Goal: Task Accomplishment & Management: Manage account settings

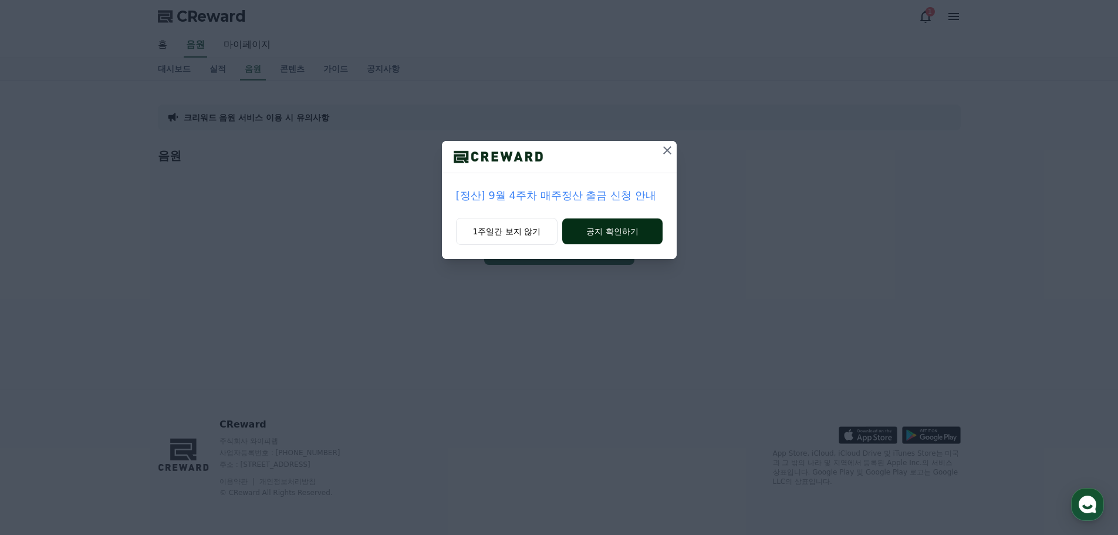
click at [609, 229] on button "공지 확인하기" at bounding box center [612, 231] width 100 height 26
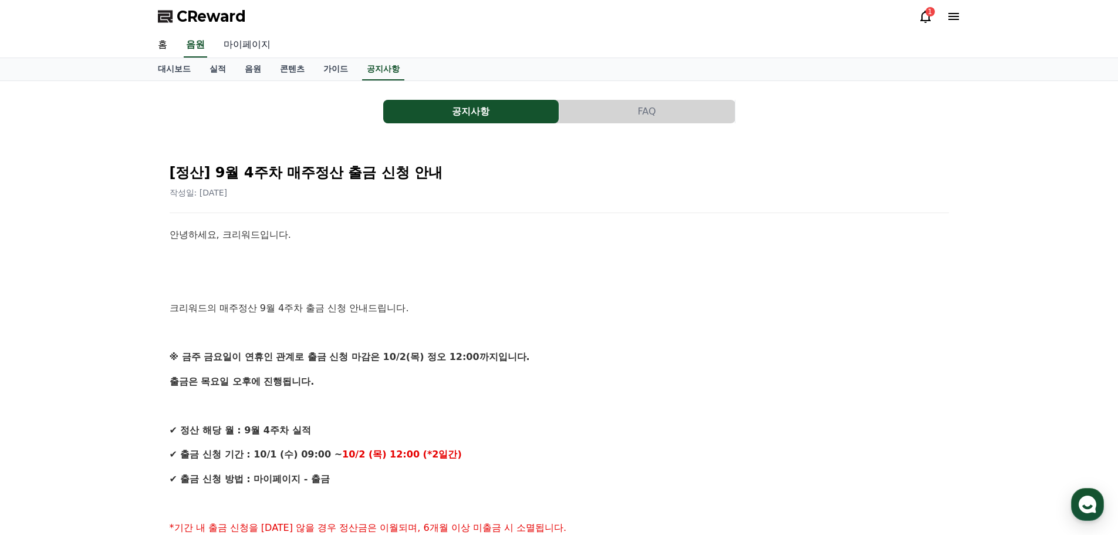
click at [225, 35] on link "마이페이지" at bounding box center [247, 45] width 66 height 25
select select "**********"
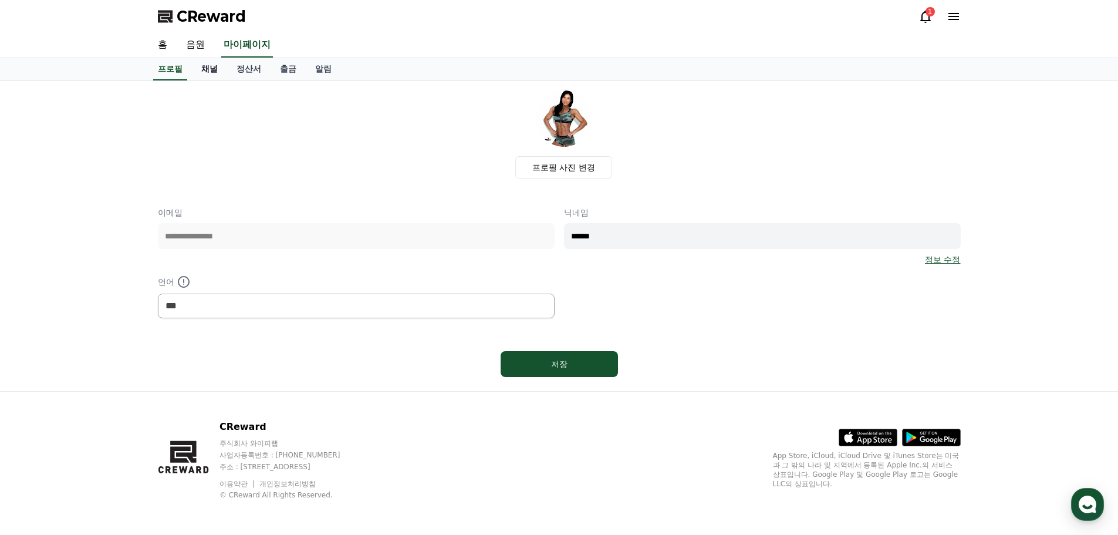
click at [211, 68] on link "채널" at bounding box center [209, 69] width 35 height 22
